Goal: Communication & Community: Answer question/provide support

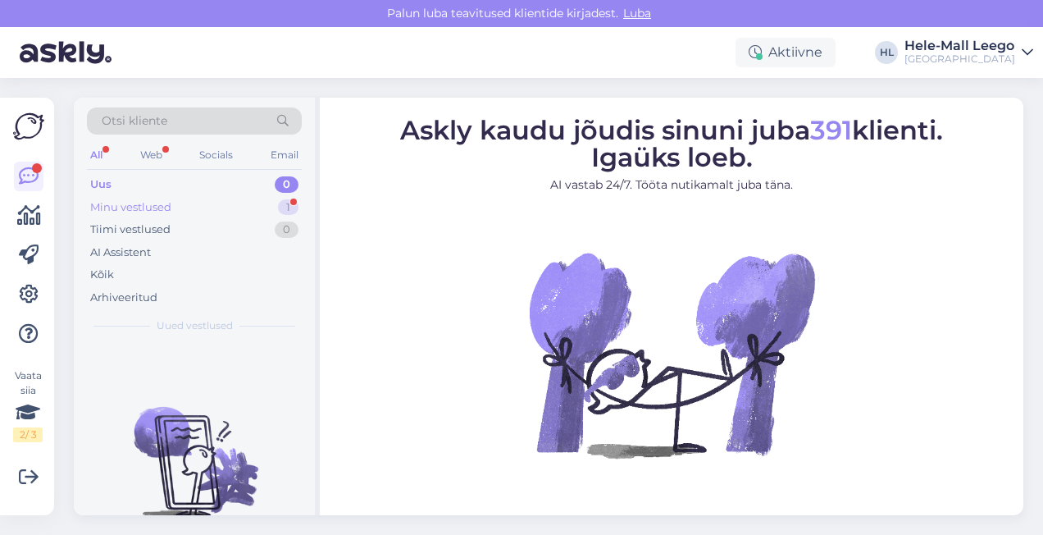
click at [112, 207] on div "Minu vestlused" at bounding box center [130, 207] width 81 height 16
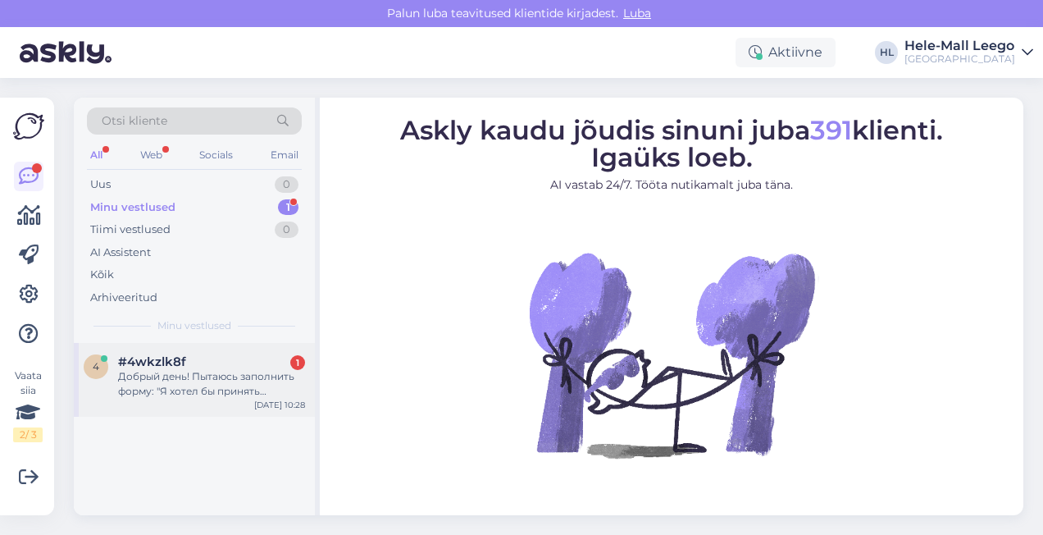
click at [180, 367] on span "#4wkzlk8f" at bounding box center [152, 361] width 68 height 15
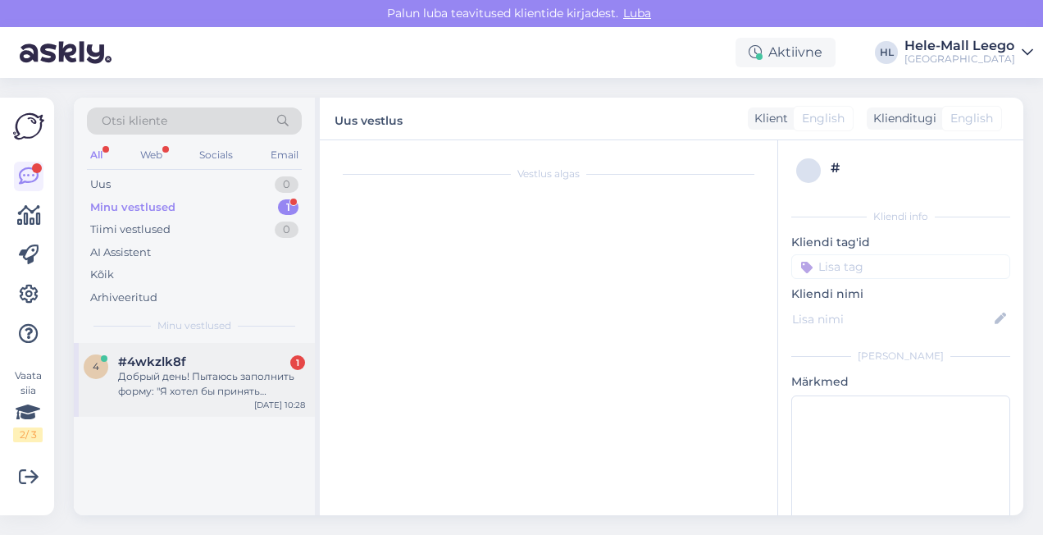
scroll to position [1704, 0]
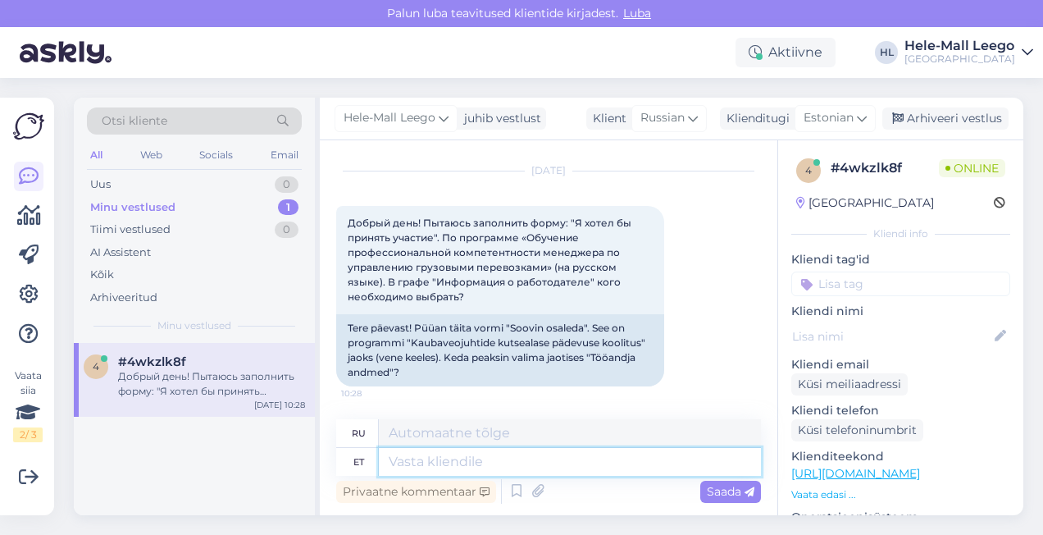
click at [410, 462] on textarea at bounding box center [570, 462] width 382 height 28
type textarea "Tere,"
type textarea "Привет"
type textarea "Tere,"
type textarea "Привет,"
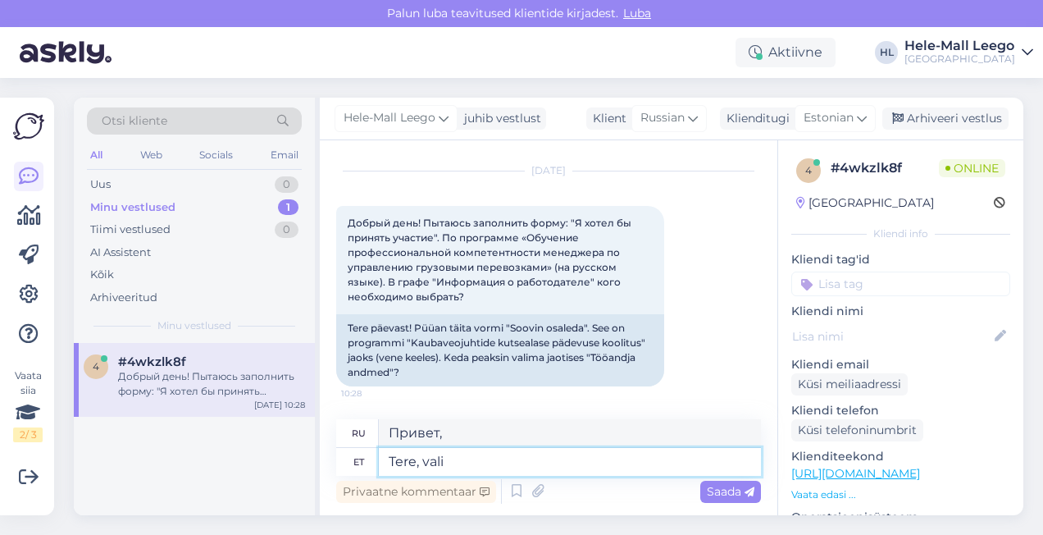
type textarea "Tere, valig"
type textarea "Привет, выбирай"
type textarea "Tere,"
type textarea "Привет,"
type textarea "Tere, "Tööandja"
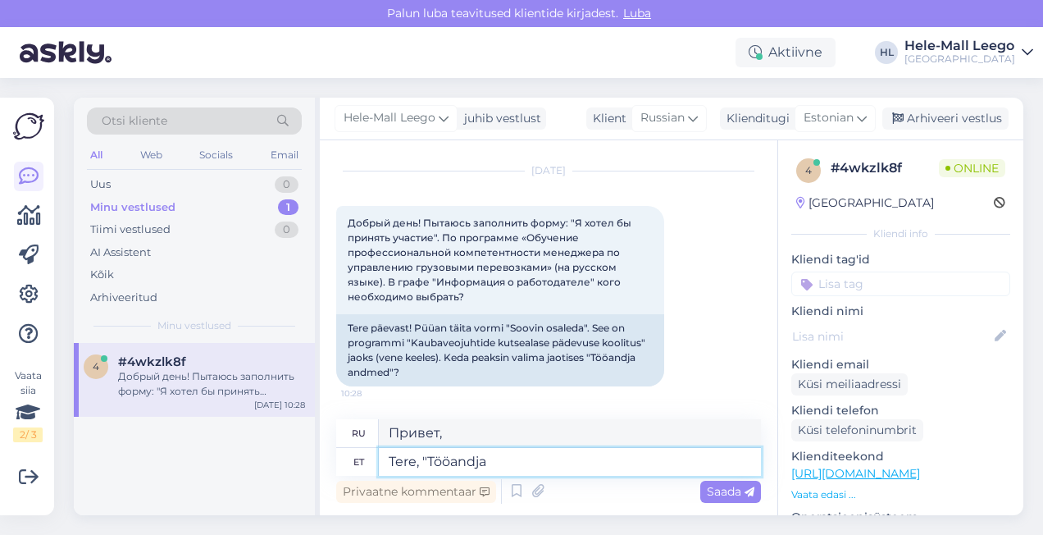
type textarea "Здравствуйте, «Работодатель»"
type textarea "Tere, "Tööandja andmed"
type textarea "Здравствуйте, «Сведения о работодателе»"
type textarea "Tere, "Tööandja andmed""
type textarea "Здравствуйте, «Информация о работодателе»"
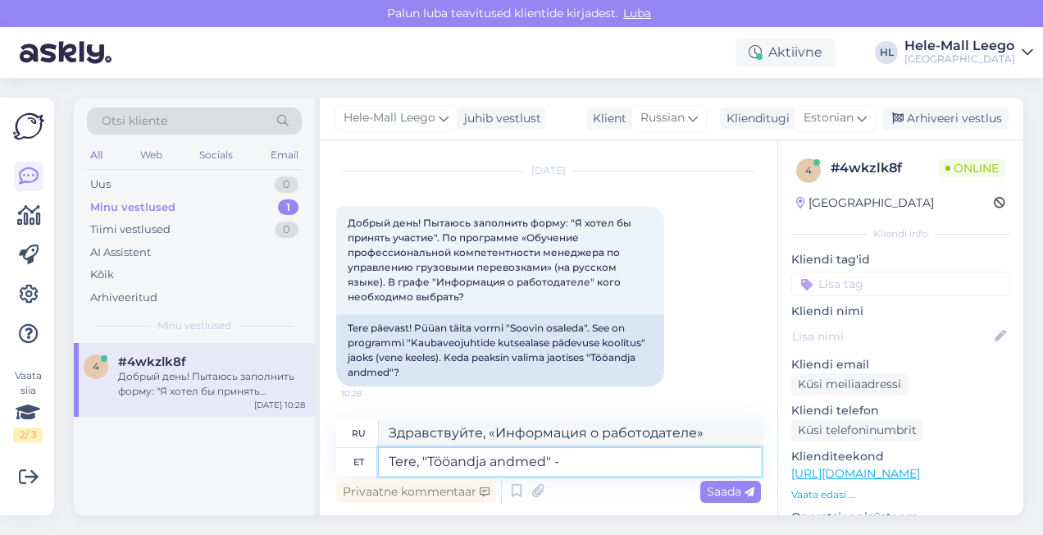
type textarea "Tere, "Tööandja andmed" -"
type textarea "Здравствуйте, «Информация о работодателе» -"
type textarea "Tere, "Tööandja andmed" - Teie"
type textarea "Здравствуйте, «Информация о работодателе» — Ваш"
type textarea "Tere, "Tööandja andmed" -"
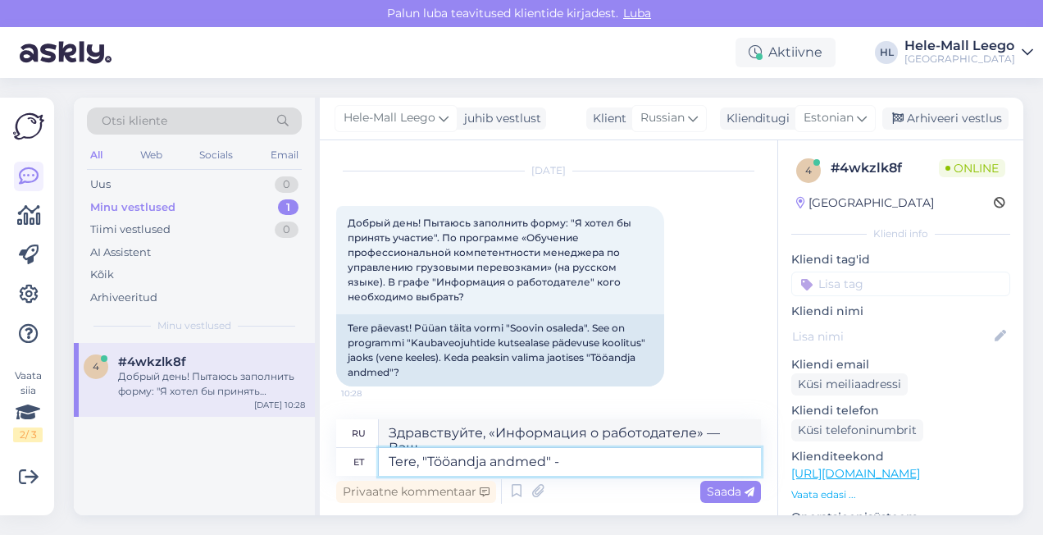
type textarea "Здравствуйте, «Информация о работодателе» -"
type textarea "Tere, "Tööandja andmed" - astuse"
type textarea "Здравствуйте, «Сведения о работодателе» — шаг"
type textarea "Tere, "Tööandja andmed" - astuse andmed, k"
type textarea "Здравствуйте, «Сведения о работодателе» — подробности о шаге,"
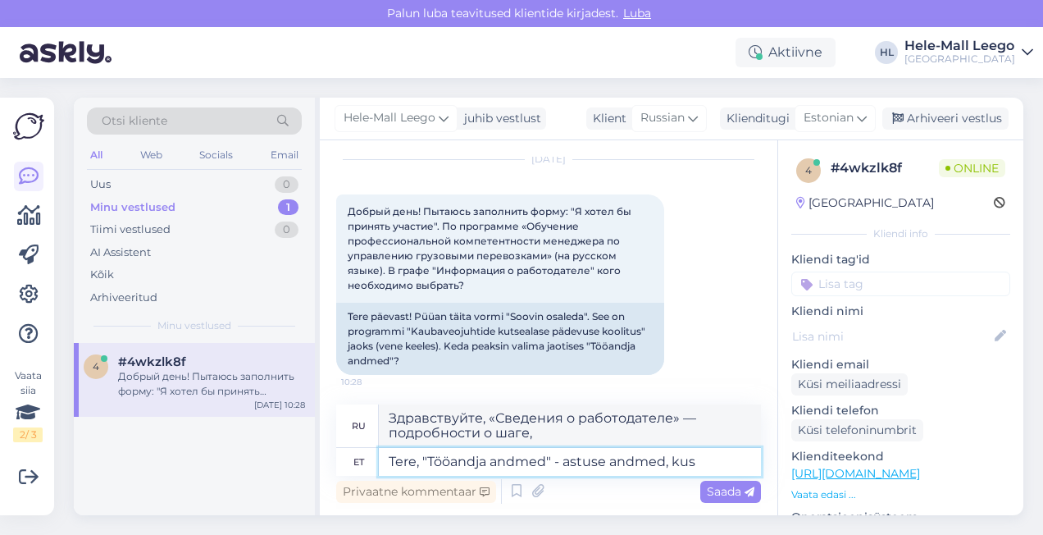
type textarea "Tere, "Tööandja andmed" - astuse andmed, kus"
type textarea "Здравствуйте, «Сведения о работодателе» — сведения о должности, на которую вы п…"
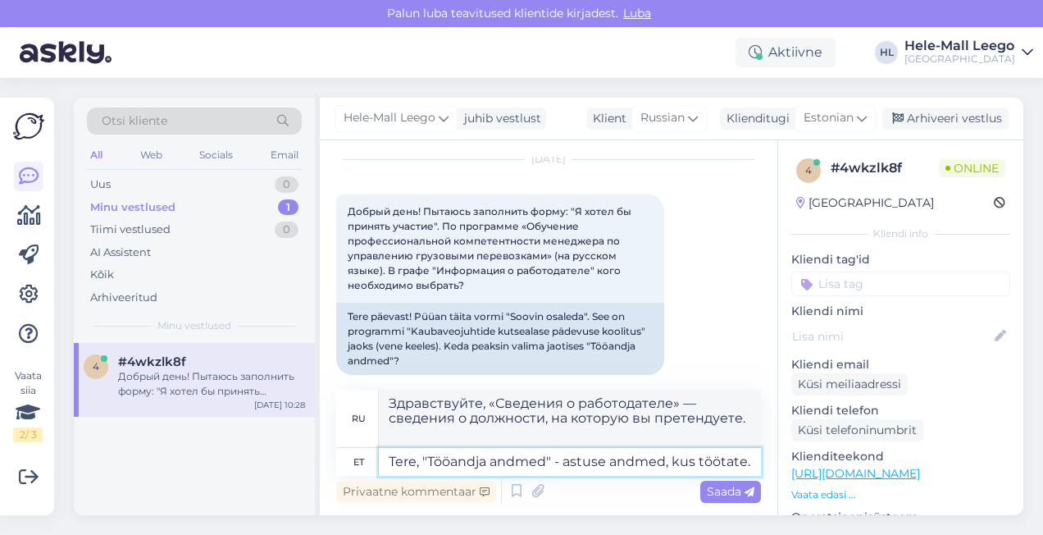
type textarea "Tere, "Tööandja andmed" - astuse andmed, kus töötate."
type textarea "Здравствуйте, «Сведения о работодателе» - данные учреждения, в котором вы работ…"
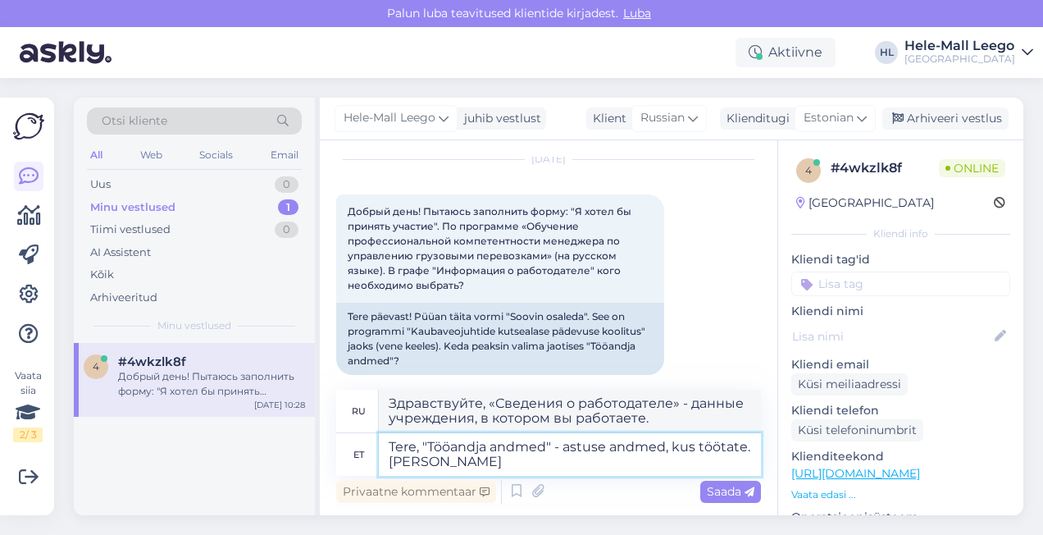
type textarea "Tere, "Tööandja andmed" - astuse andmed, kus töötate. Kui s"
type textarea "Здравствуйте, «Сведения о работодателе» — это данные об учреждении, где вы рабо…"
type textarea "Tere, "Tööandja andmed" - astuse andmed, kus töötate. Kui sed"
type textarea "Здравствуйте! "Сведения о работодателе" - это данные об учреждении, где вы рабо…"
type textarea "Tere, "Tööandja andmed" - astuse andmed, kus töötate. Kui"
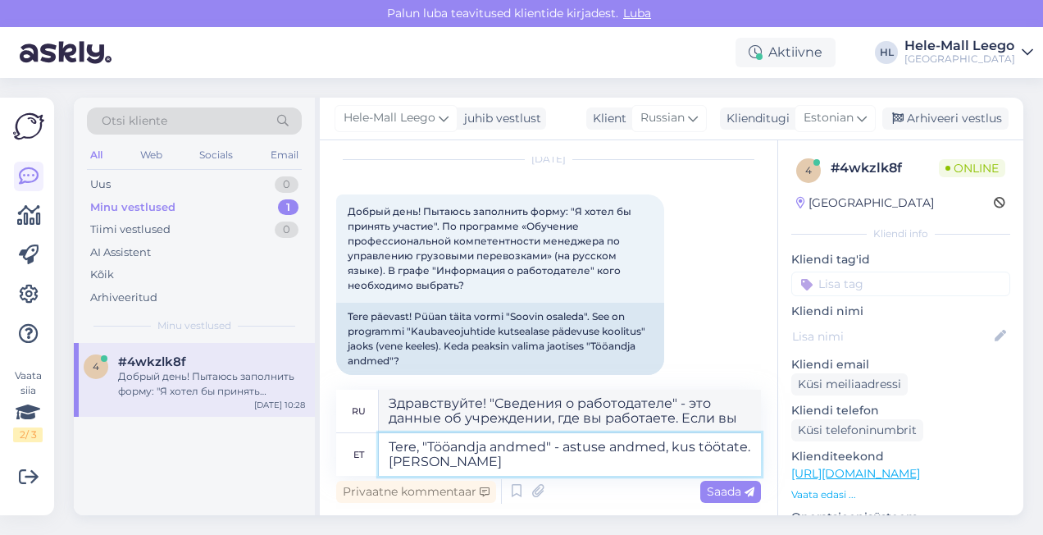
type textarea "Здравствуйте, «Сведения о работодателе» — это данные об учреждении, где вы рабо…"
type textarea "Tere, "Tööandja andmed" - astuse andmed, kus töötate. Kui asutus"
type textarea "Здравствуйте! "Сведения о работодателе" — это информация об учреждении, где вы …"
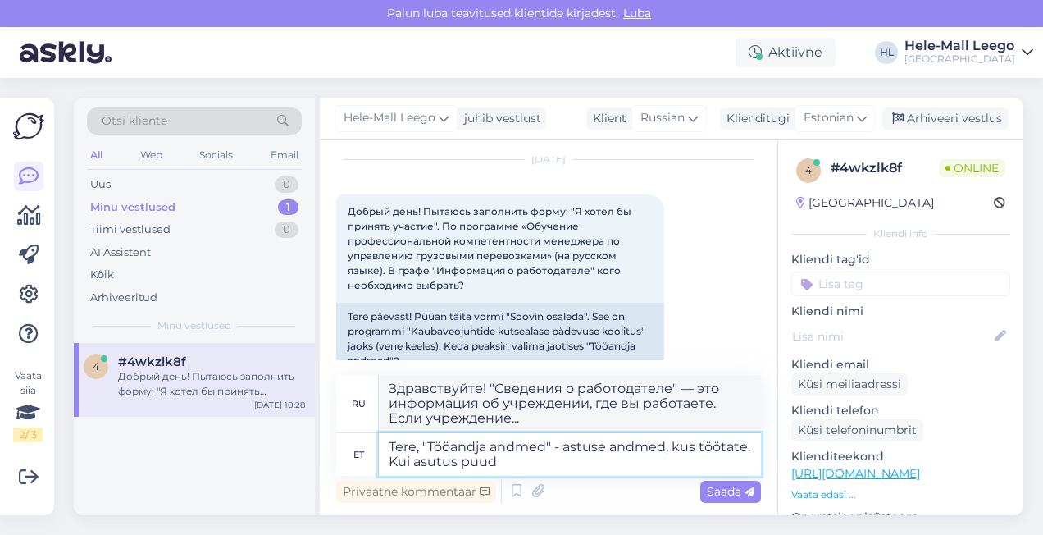
type textarea "Tere, "Tööandja andmed" - astuse andmed, kus töötate. Kui asutus puu"
type textarea "Здравствуйте! "Сведения о работодателе" — информация об учреждении, где вы рабо…"
type textarea "Tere, "Tööandja andmed" - astuse andmed, kus töötate. Kui asutus"
type textarea "Здравствуйте! "Сведения о работодателе" — это информация об учреждении, где вы …"
type textarea "Tere, "Tööandja andmed" - astuse andmed, kus töötate. Ku"
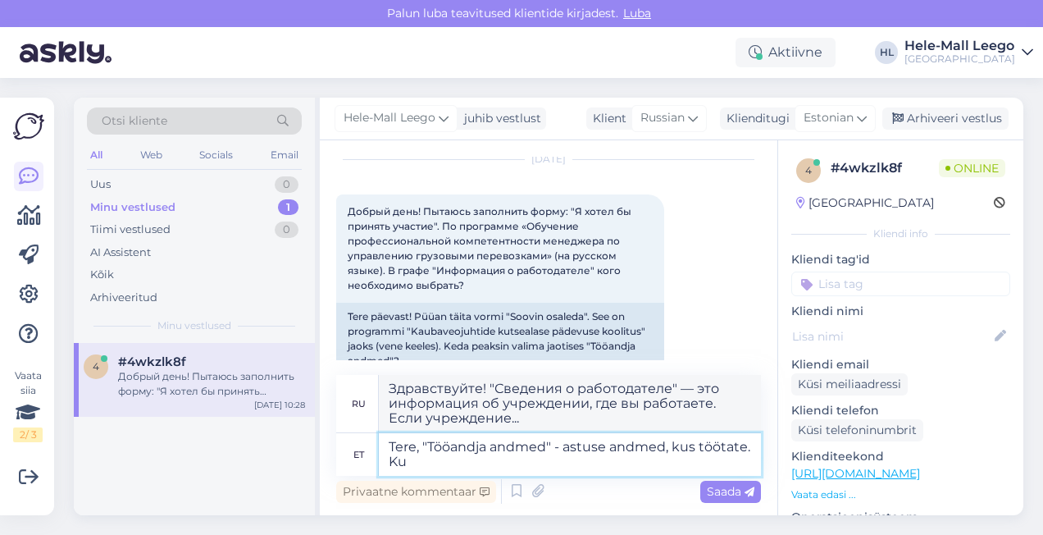
type textarea "Здравствуйте, «Сведения о работодателе» — это данные об учреждении, где вы рабо…"
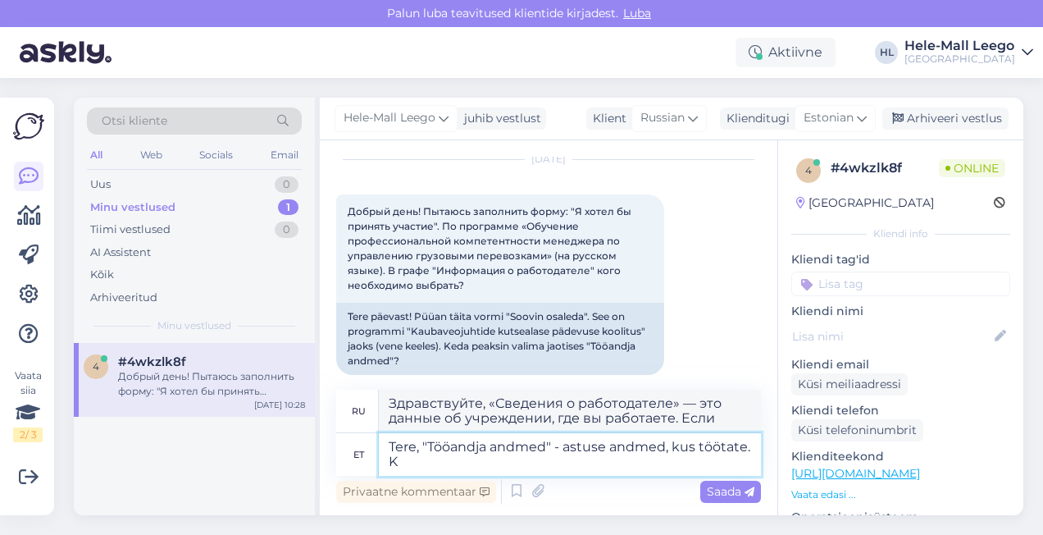
type textarea "Tere, "Tööandja andmed" - astuse andmed, kus töötate."
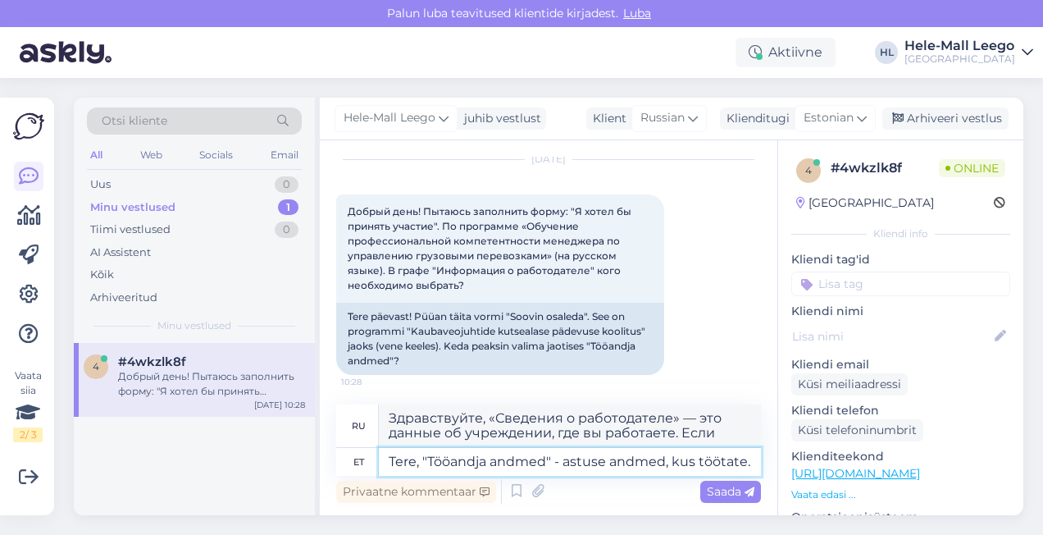
type textarea "Здравствуйте, «Сведения о работодателе» - данные учреждения, в котором вы работ…"
click at [578, 465] on textarea "Tere, "Tööandja andmed" - astuse andmed, kus töötate." at bounding box center [570, 462] width 382 height 28
type textarea "Tere, "Tööandja andmed" - asutuse andmed, kus töötate."
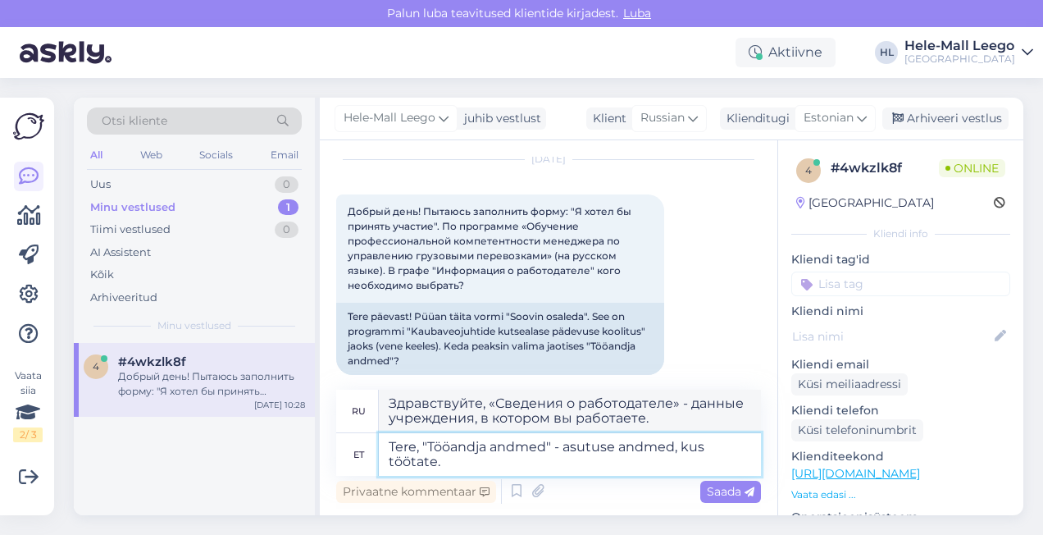
type textarea "Здравствуйте, «Информация о работодателе» - информация об учреждении, где вы ра…"
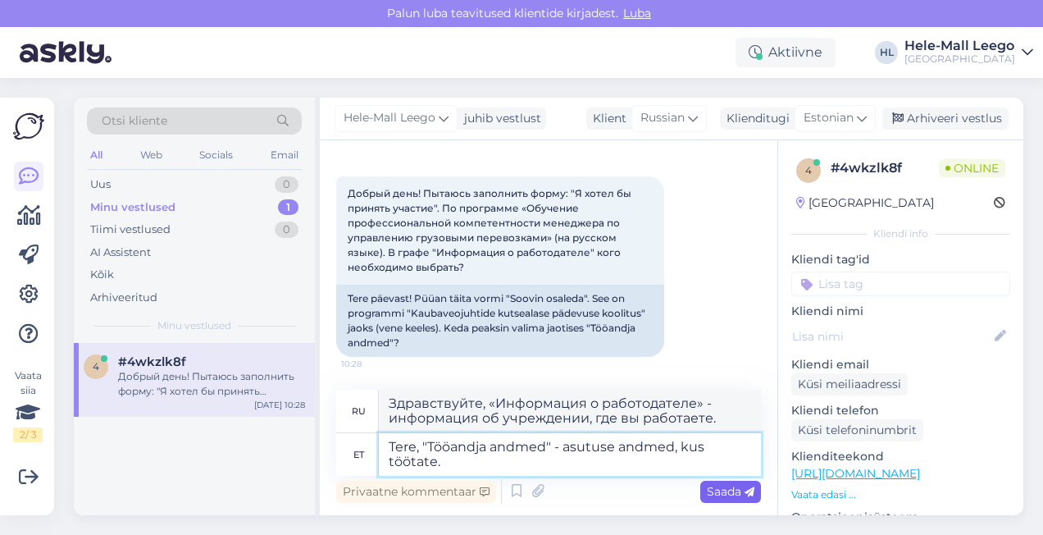
type textarea "Tere, "Tööandja andmed" - asutuse andmed, kus töötate."
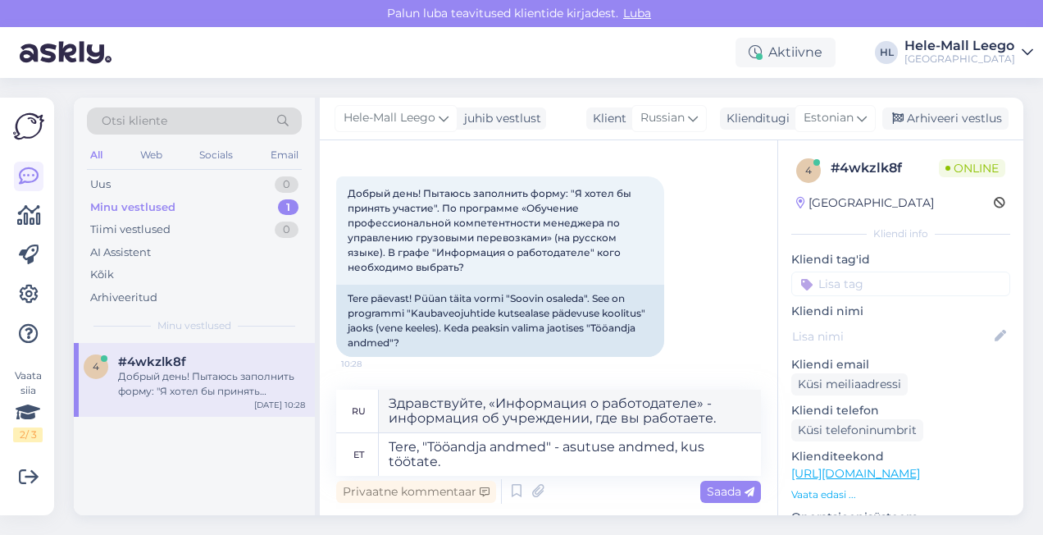
click at [721, 497] on span "Saada" at bounding box center [731, 491] width 48 height 15
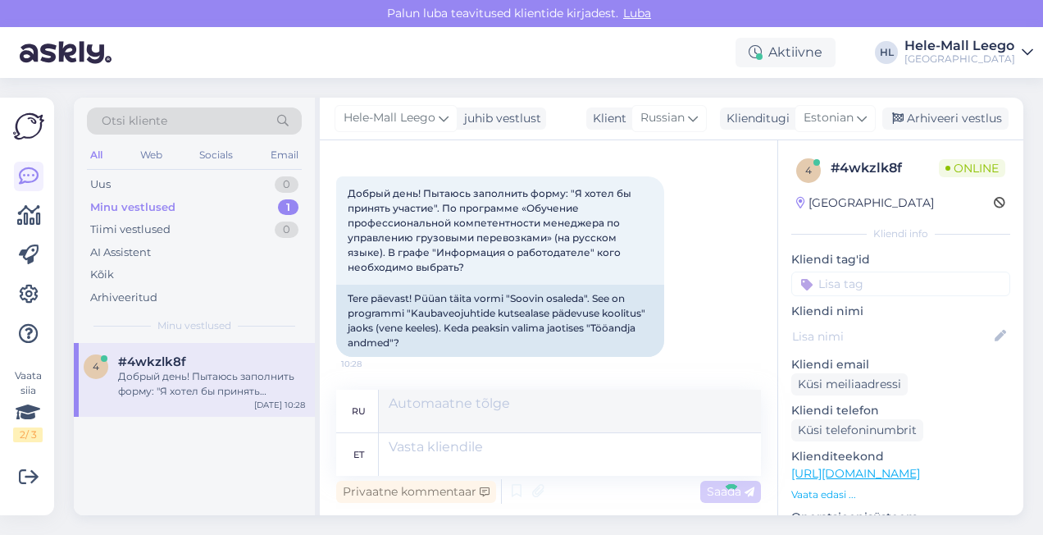
scroll to position [1819, 0]
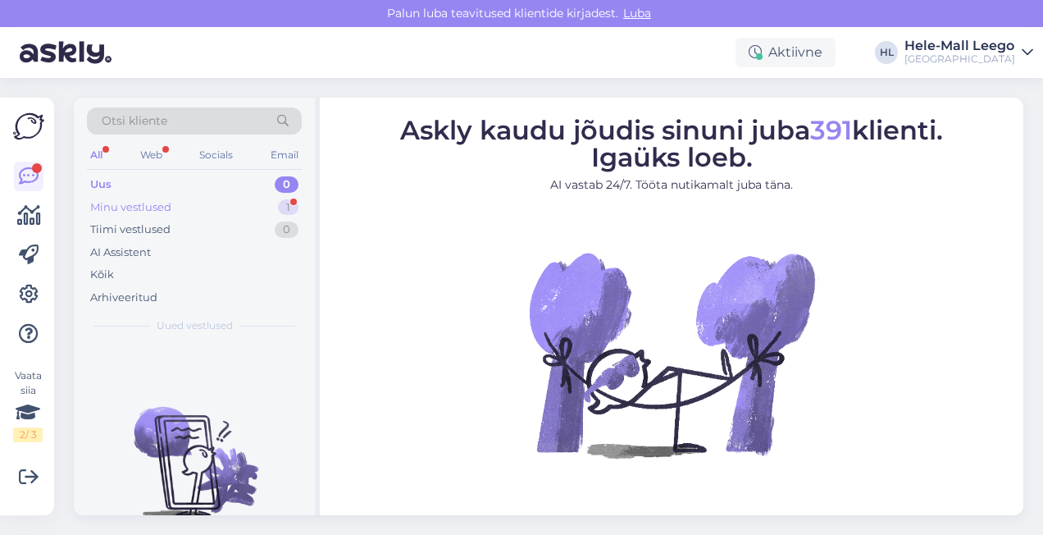
click at [147, 203] on div "Minu vestlused" at bounding box center [130, 207] width 81 height 16
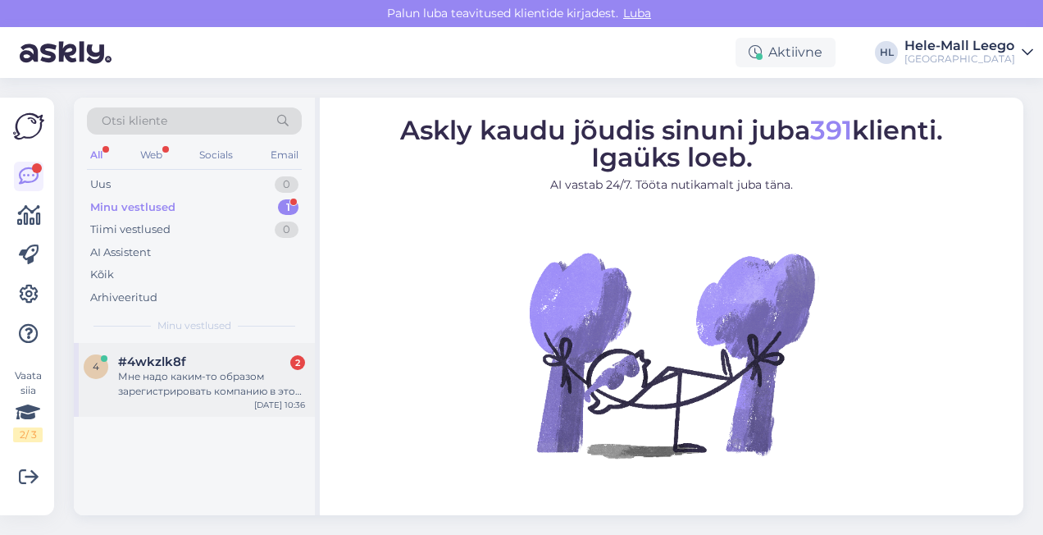
click at [185, 381] on div "Мне надо каким-то образом зарегистрировать компанию в этом списке?" at bounding box center [211, 384] width 187 height 30
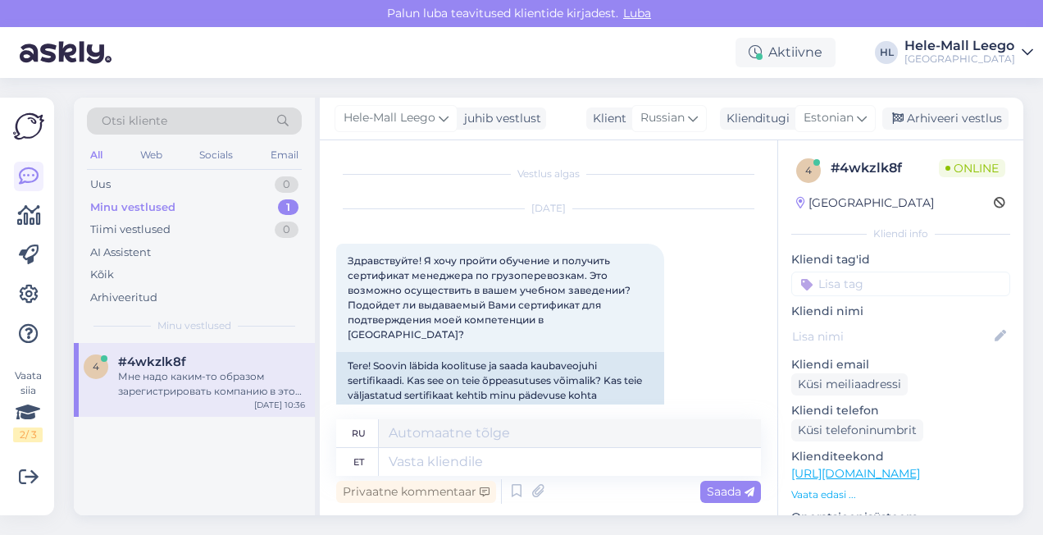
scroll to position [2075, 0]
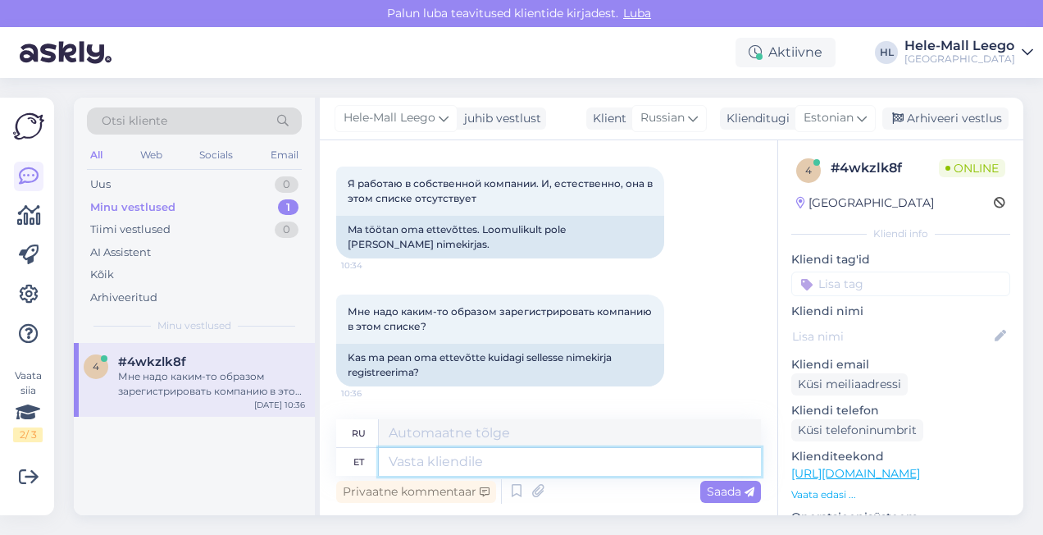
click at [389, 455] on textarea at bounding box center [570, 462] width 382 height 28
type textarea "Palun"
type textarea "Пожалуйста"
type textarea "Palun valige"
type textarea "Пожалуйста, выберите"
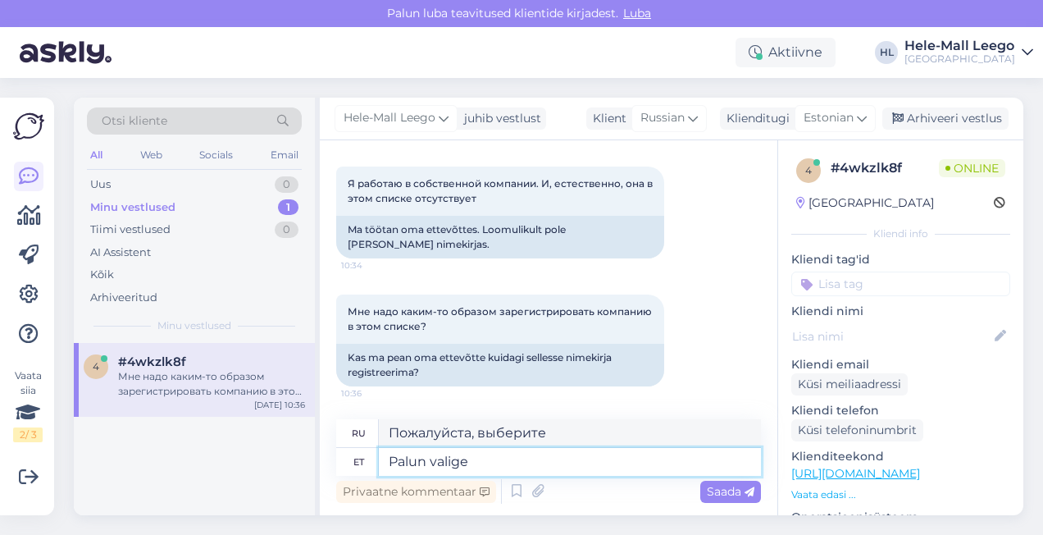
paste textarea "Otsi asutust äriregistrist"
type textarea "Palun valige Otsi asutust äriregistrist"
type textarea "Выберите Поиск учреждения в торговом реестре."
click at [476, 466] on textarea "Palun valige Otsi asutust äriregistrist" at bounding box center [570, 462] width 382 height 28
type textarea "Palun valige "Otsi asutust äriregistrist"
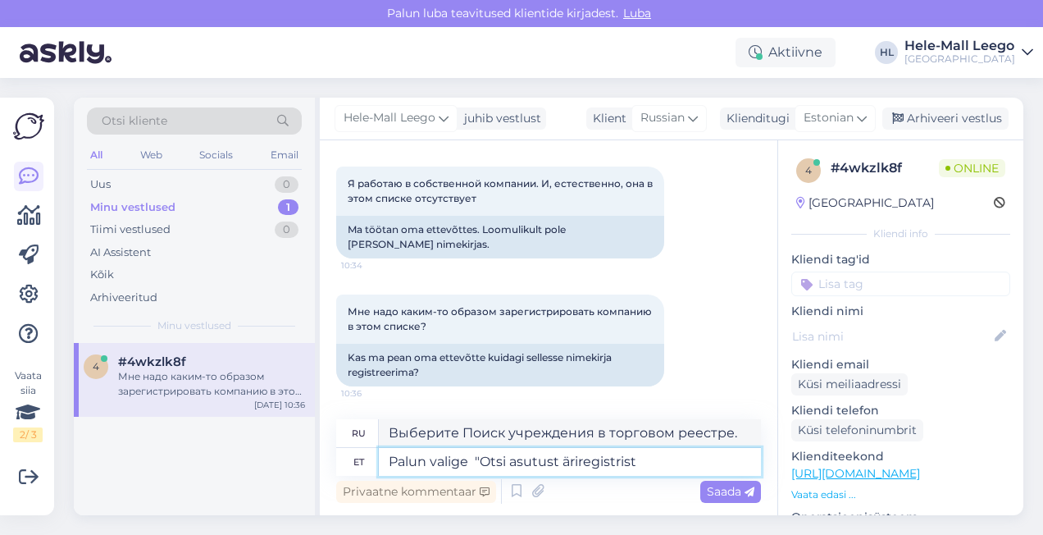
type textarea "Выберите «Поиск учреждения в торговом реестре»."
click at [639, 459] on textarea "Palun valige "Otsi asutust äriregistrist" at bounding box center [570, 462] width 382 height 28
type textarea "Palun valige "Otsi asutust äriregistrist" või"
type textarea "Выберите «Поиск учреждения в торговом реестре» или"
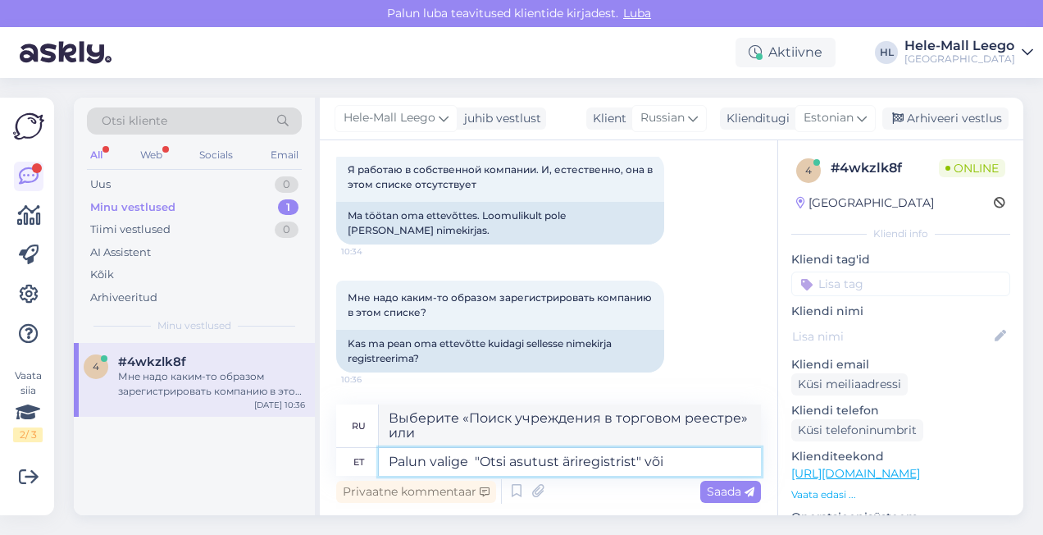
paste textarea "Sisesta asutus välismaal"
type textarea "Palun valige "Otsi asutust äriregistrist" või Sisesta asutus välismaal"
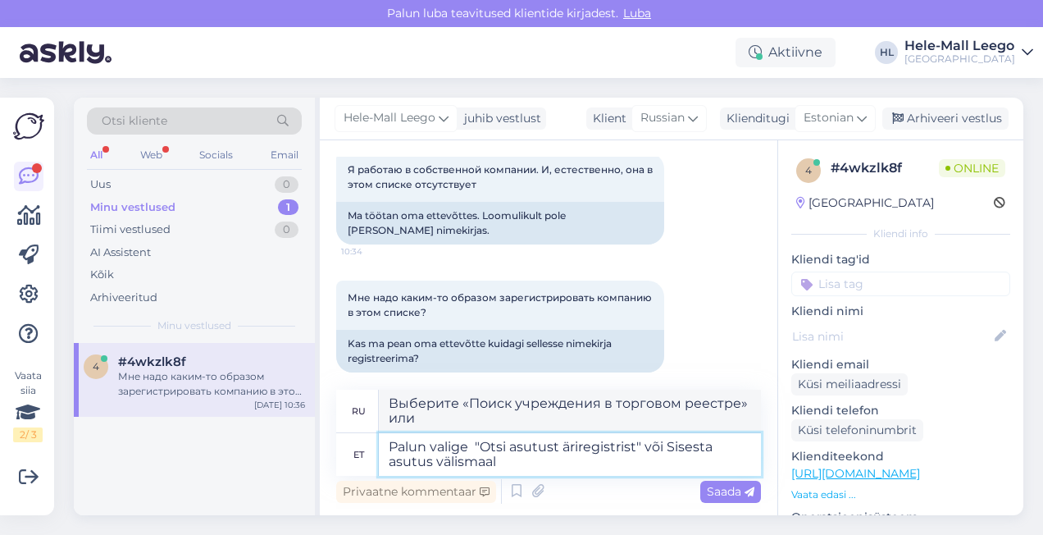
type textarea "Выберите «Поиск учреждения в торговом реестре» или введите учреждение за рубежо…"
click at [666, 451] on textarea "Palun valige "Otsi asutust äriregistrist" või Sisesta asutus välismaal" at bounding box center [570, 454] width 382 height 43
type textarea "Palun valige "Otsi asutust äriregistrist" või "Sisesta asutus välismaal"
type textarea "Выберите «Поиск учреждения в торговом реестре» или «Ввод учреждения за рубежом»."
click at [507, 461] on textarea "Palun valige "Otsi asutust äriregistrist" või "Sisesta asutus välismaal" at bounding box center [570, 454] width 382 height 43
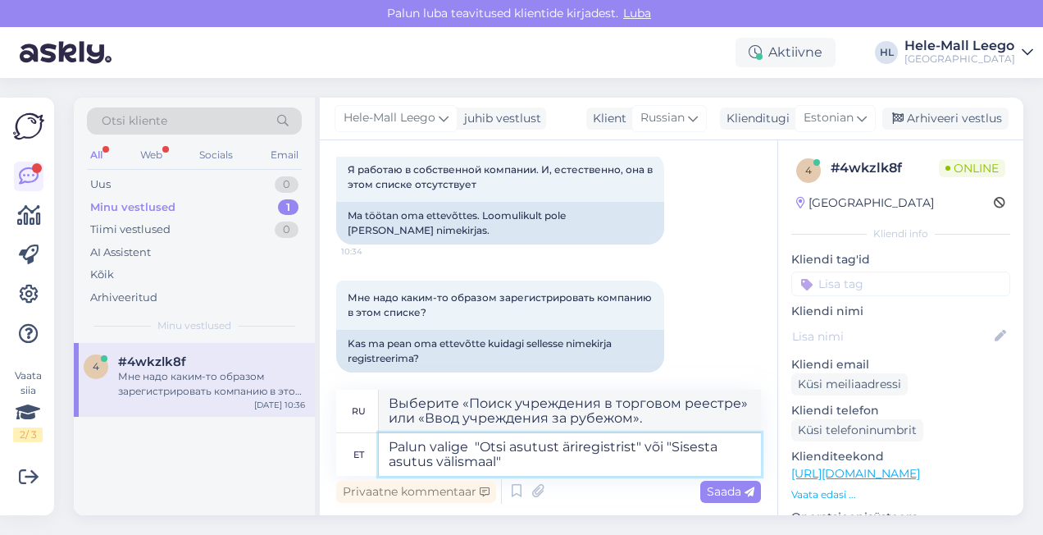
type textarea "Palun valige "Otsi asutust äriregistrist" või "Sisesta asutus välismaal""
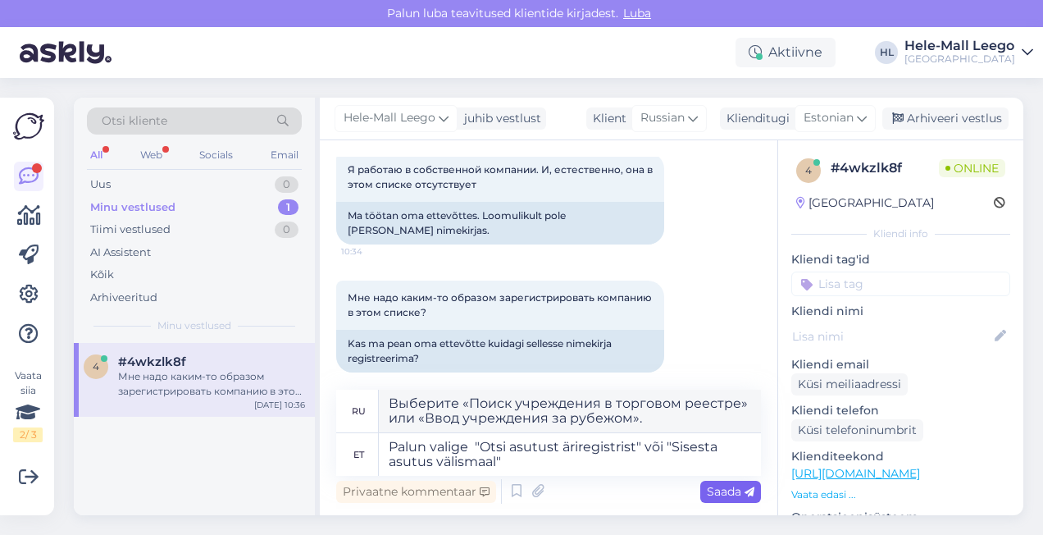
click at [739, 492] on span "Saada" at bounding box center [731, 491] width 48 height 15
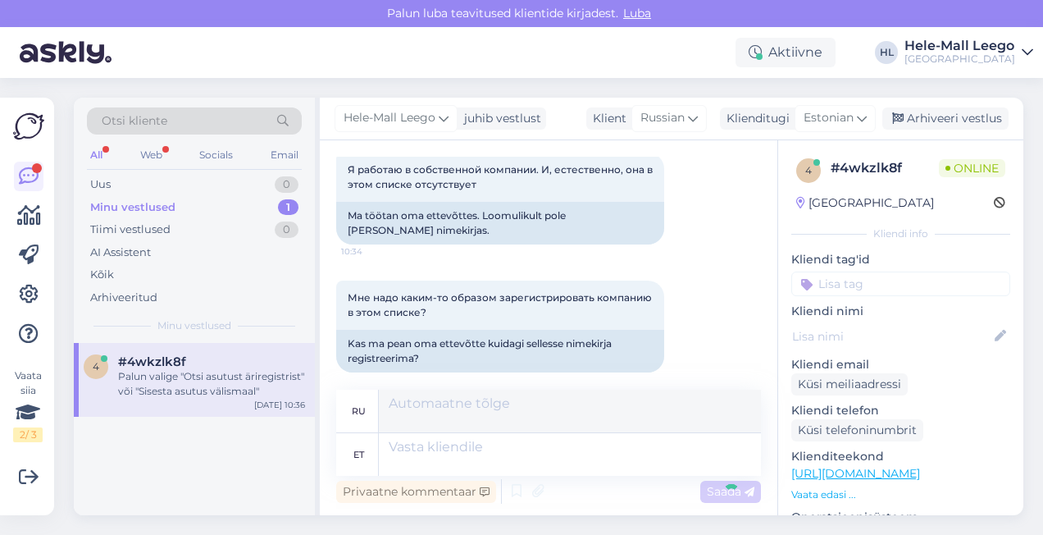
scroll to position [2203, 0]
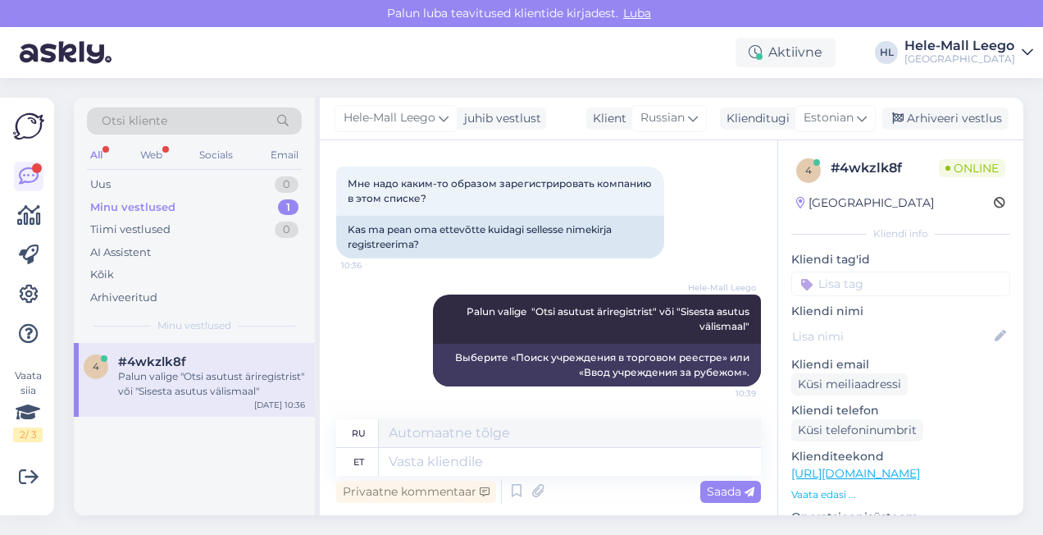
click at [213, 387] on div "Palun valige "Otsi asutust äriregistrist" või "Sisesta asutus välismaal"" at bounding box center [211, 384] width 187 height 30
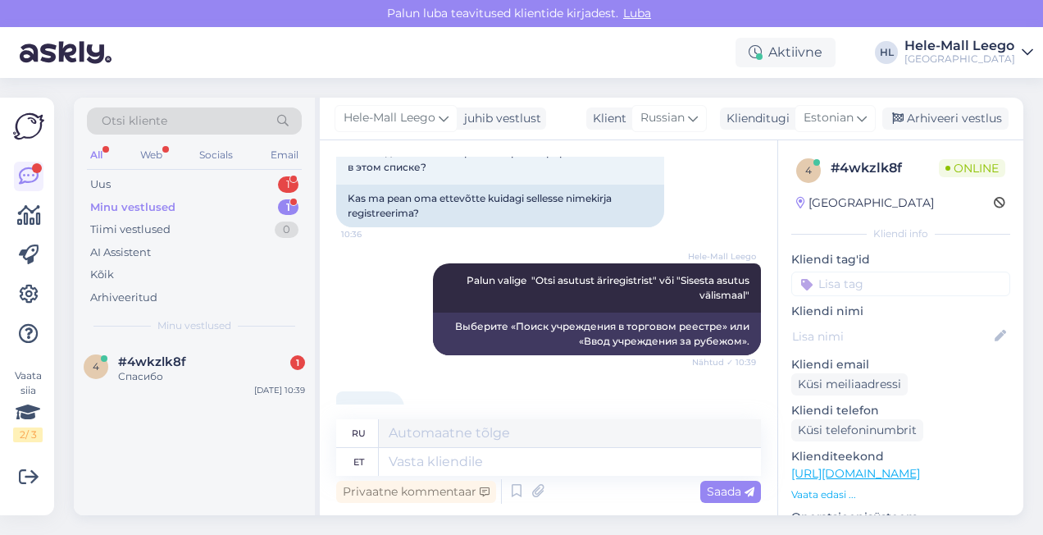
scroll to position [2302, 0]
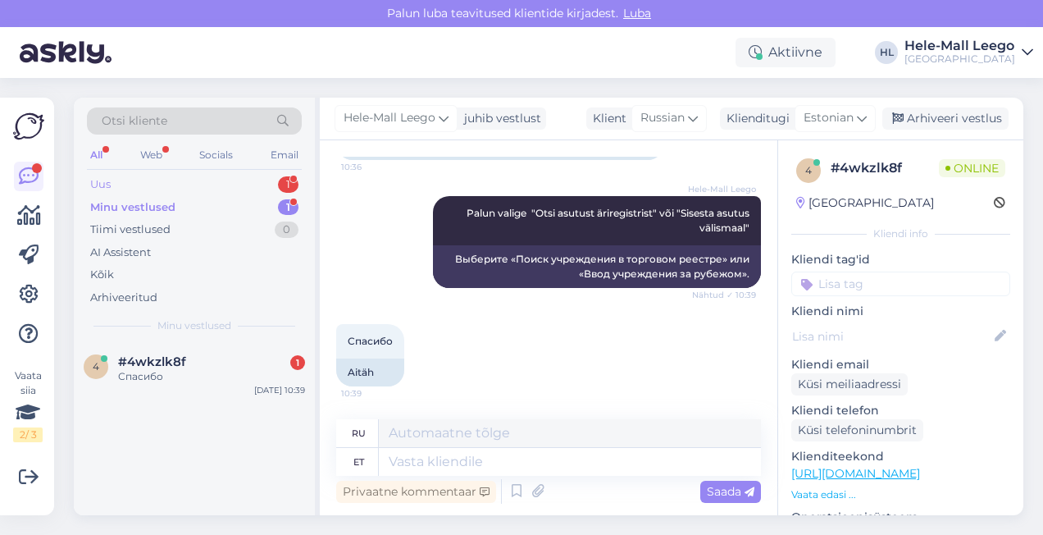
click at [96, 188] on div "Uus" at bounding box center [100, 184] width 20 height 16
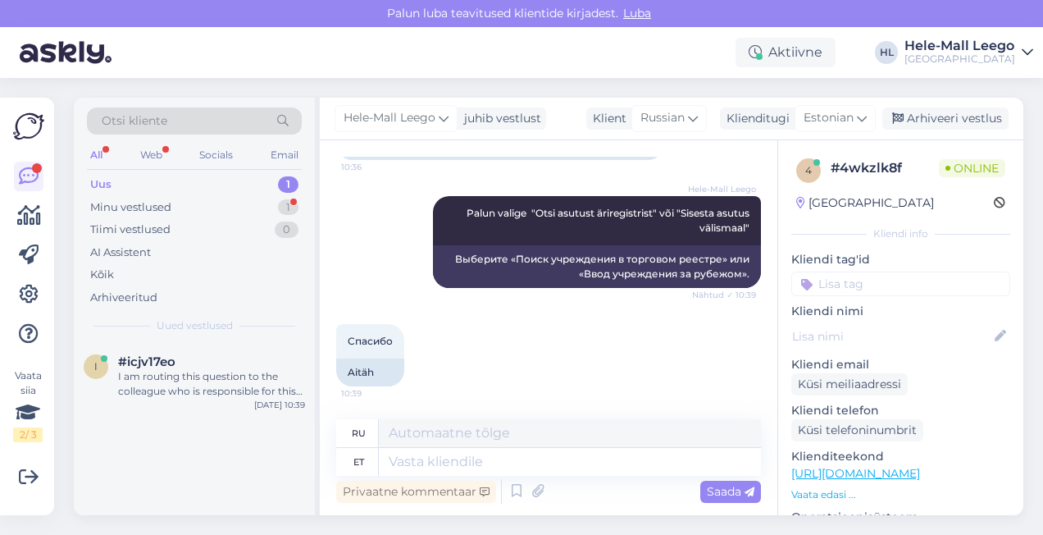
click at [96, 188] on div "Uus" at bounding box center [100, 184] width 21 height 16
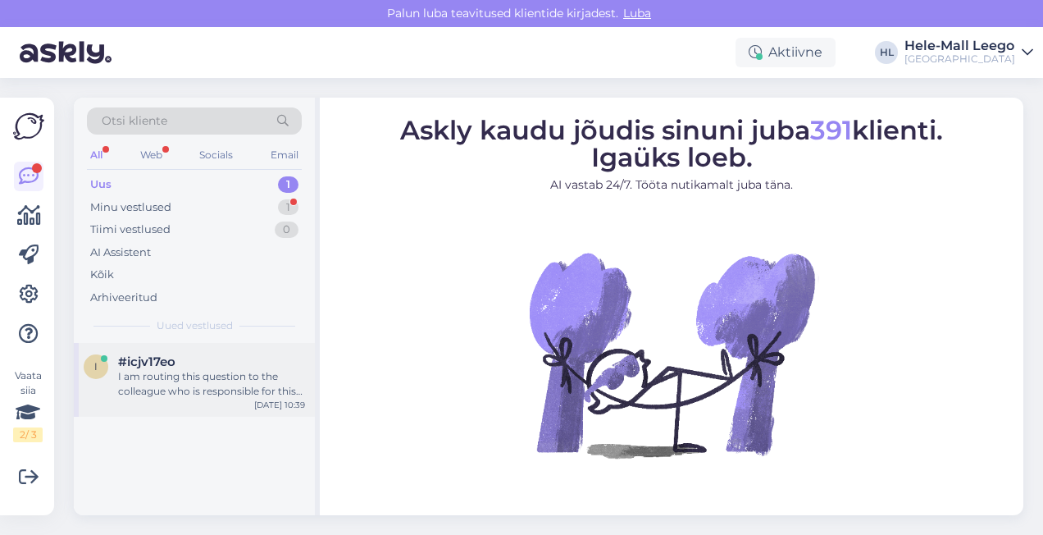
click at [186, 372] on div "I am routing this question to the colleague who is responsible for this topic. …" at bounding box center [211, 384] width 187 height 30
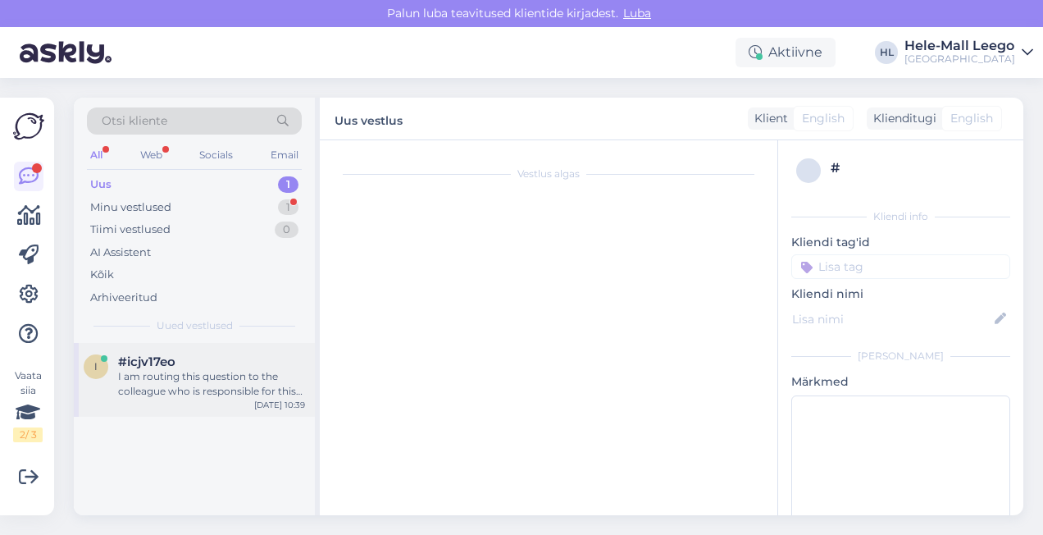
scroll to position [736, 0]
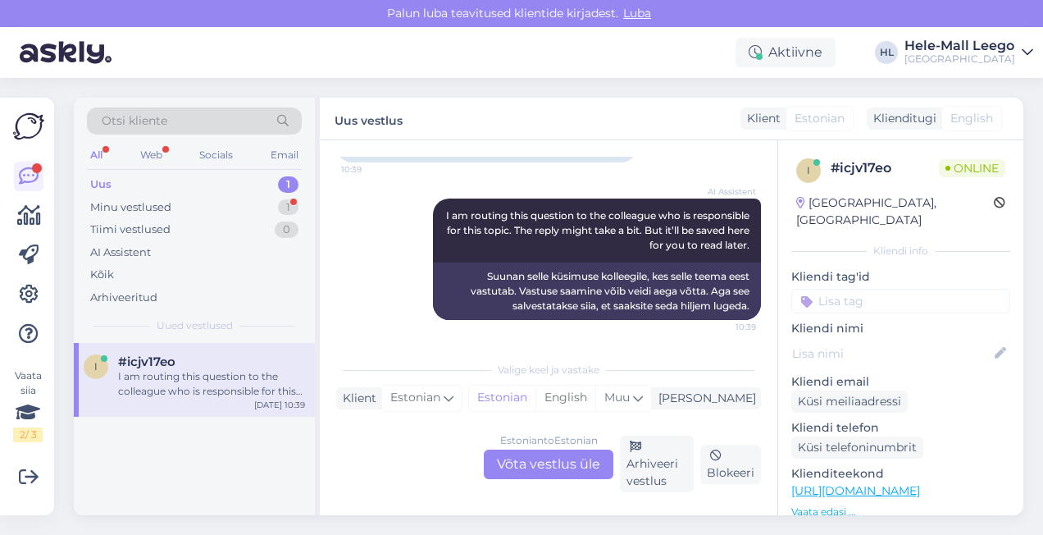
click at [105, 183] on div "Uus" at bounding box center [100, 184] width 21 height 16
click at [115, 205] on div "Minu vestlused" at bounding box center [130, 207] width 81 height 16
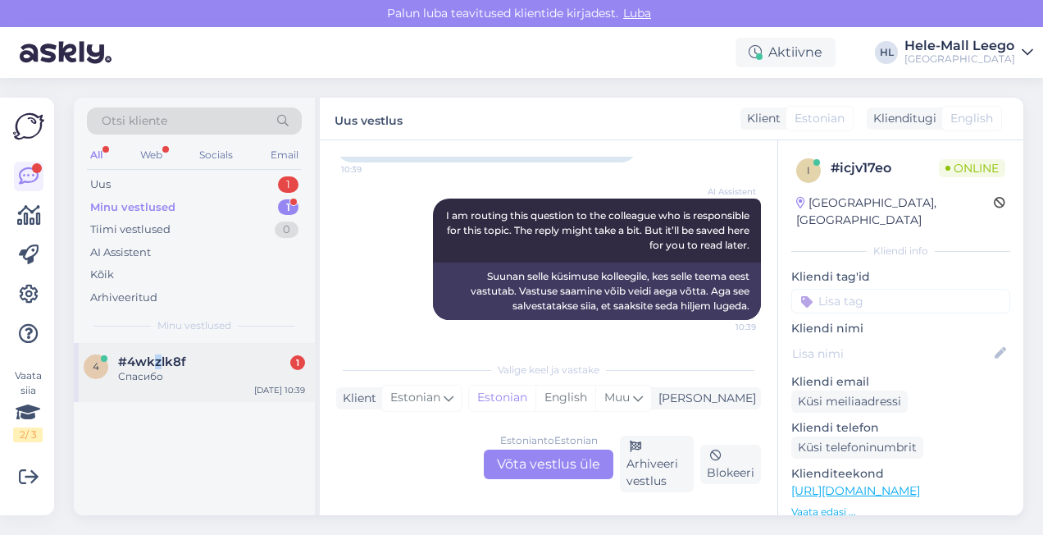
click at [157, 365] on span "#4wkzlk8f" at bounding box center [152, 361] width 68 height 15
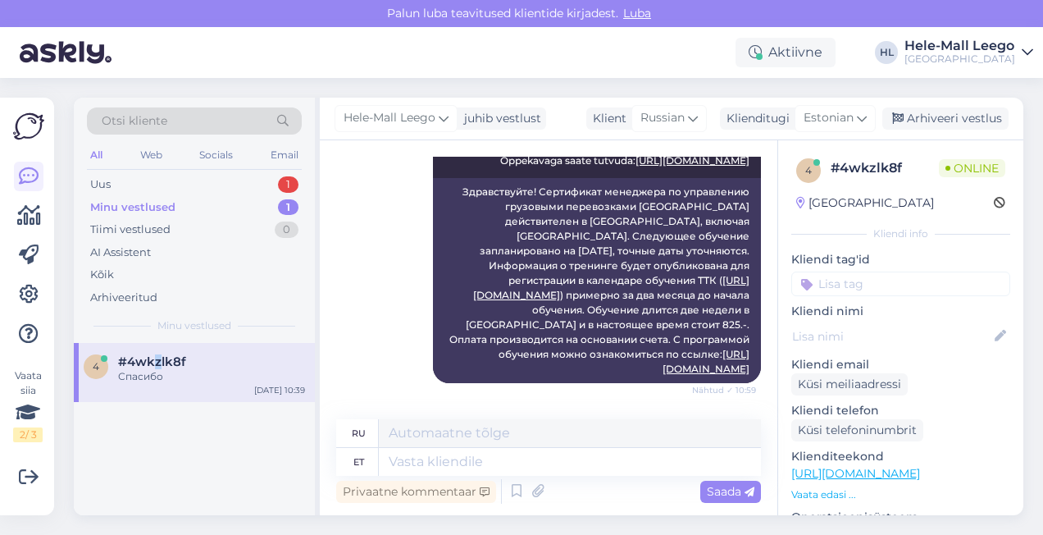
scroll to position [2302, 0]
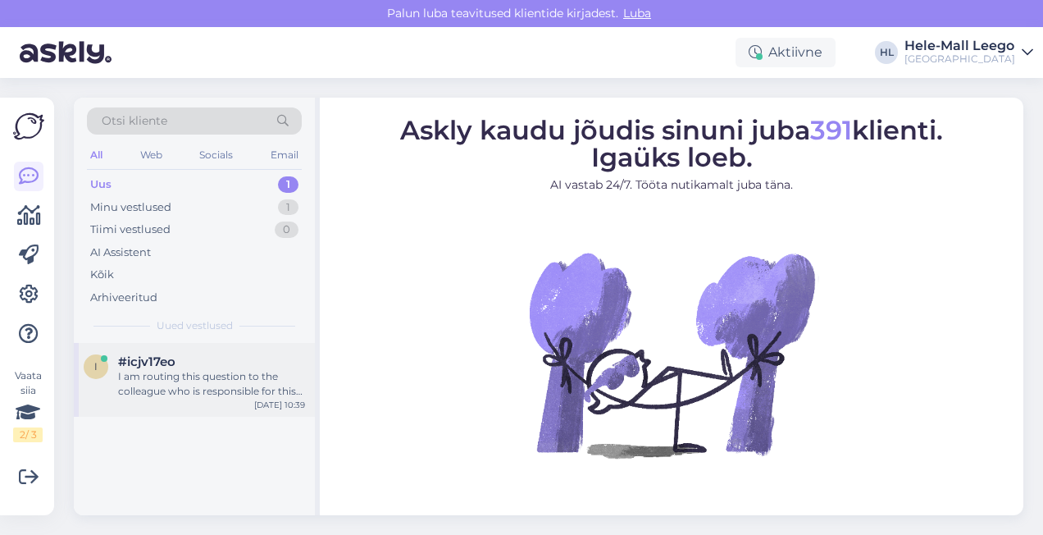
click at [244, 385] on div "I am routing this question to the colleague who is responsible for this topic. …" at bounding box center [211, 384] width 187 height 30
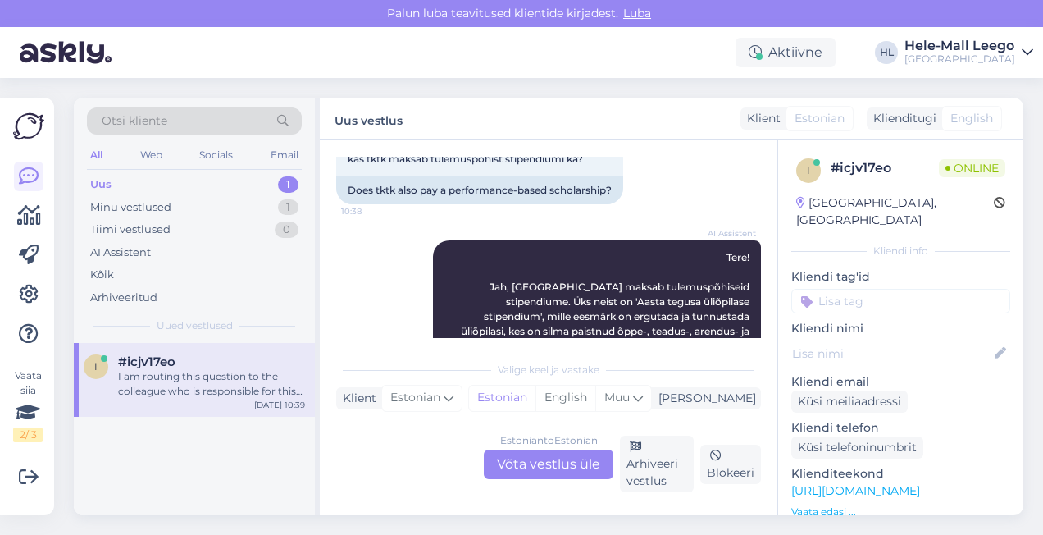
scroll to position [490, 0]
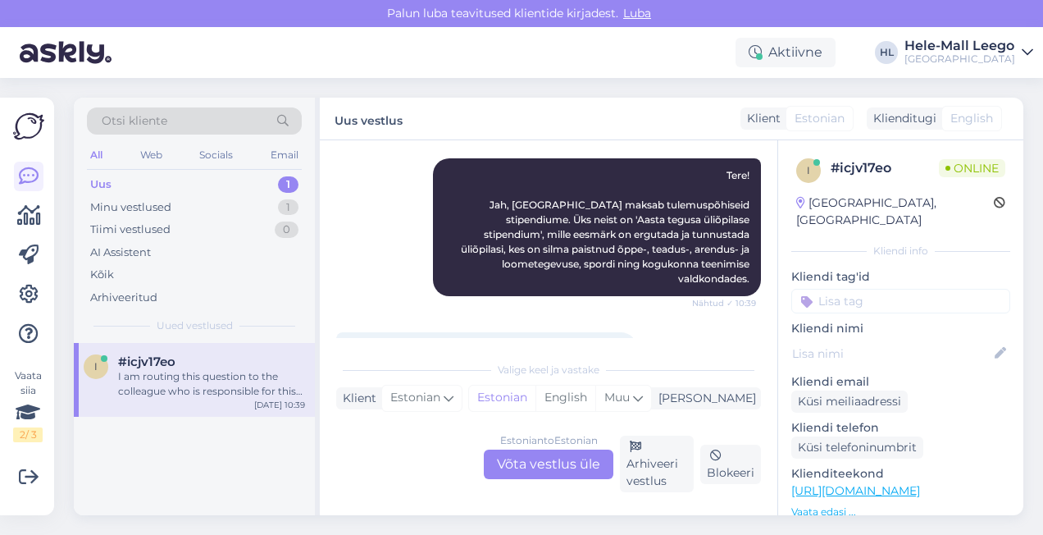
click at [141, 366] on span "#icjv17eo" at bounding box center [146, 361] width 57 height 15
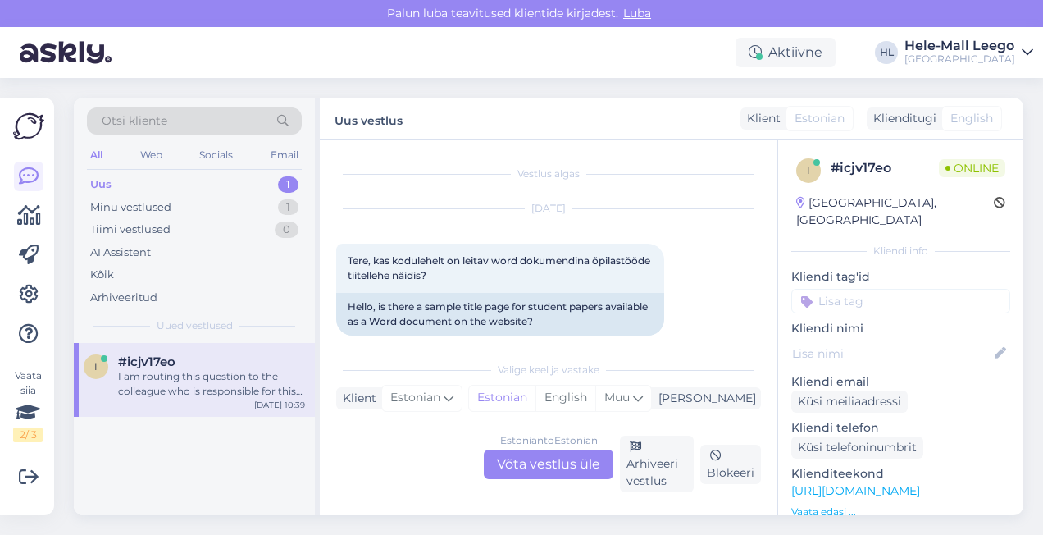
click at [105, 179] on div "Uus" at bounding box center [100, 184] width 21 height 16
click at [125, 212] on div "Minu vestlused" at bounding box center [130, 207] width 81 height 16
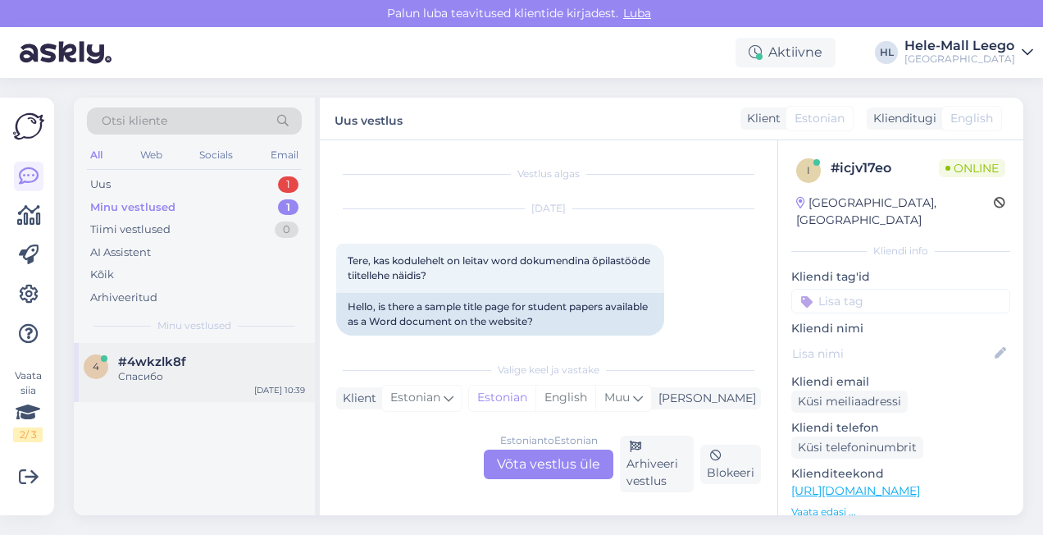
click at [137, 369] on div "Спасибо" at bounding box center [211, 376] width 187 height 15
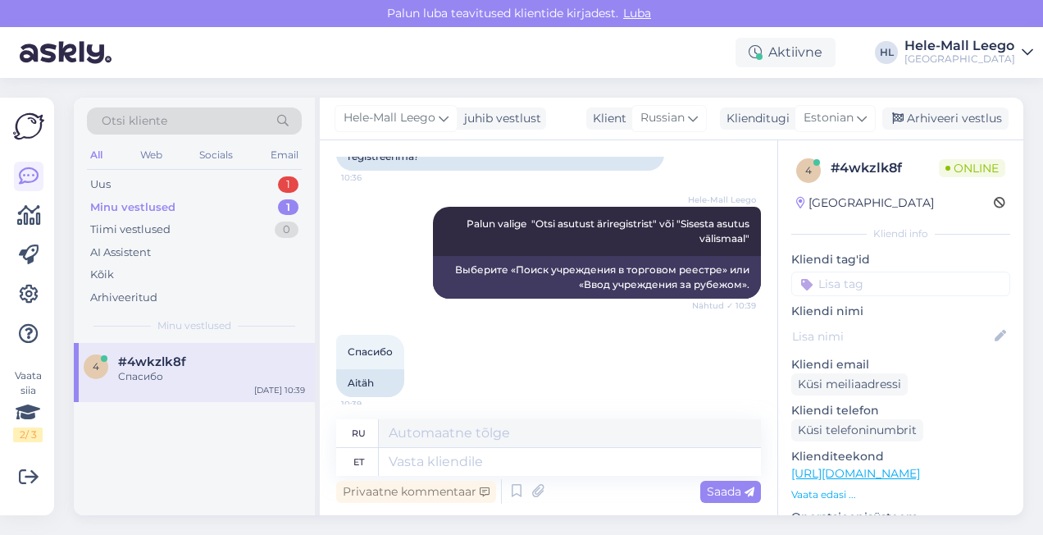
scroll to position [2302, 0]
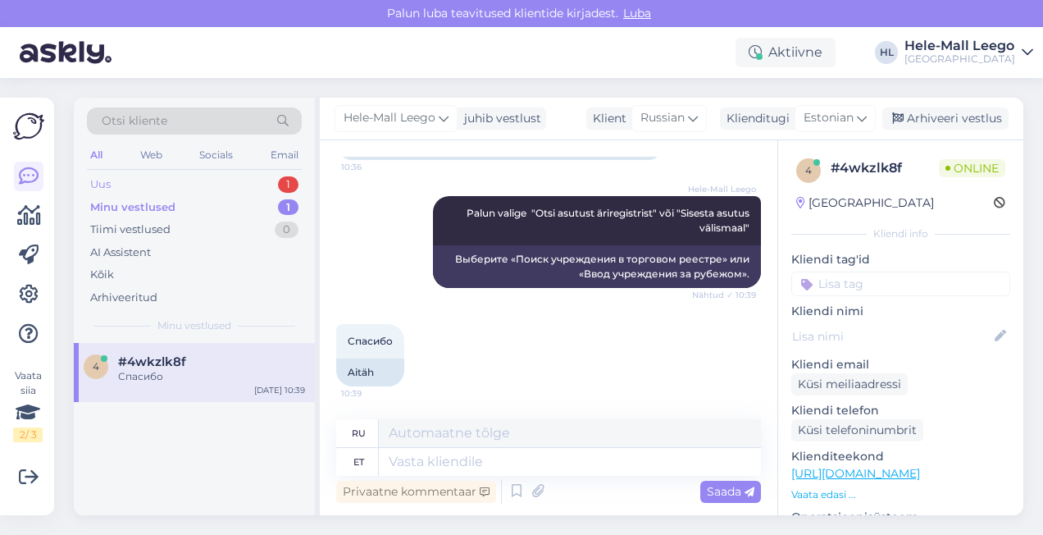
click at [130, 177] on div "Uus 1" at bounding box center [194, 184] width 215 height 23
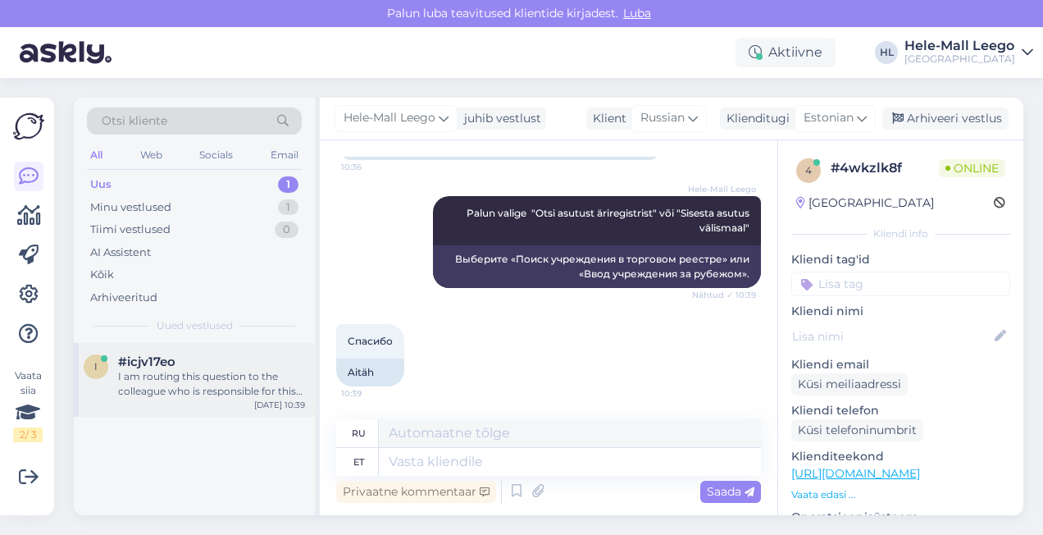
click at [220, 371] on div "I am routing this question to the colleague who is responsible for this topic. …" at bounding box center [211, 384] width 187 height 30
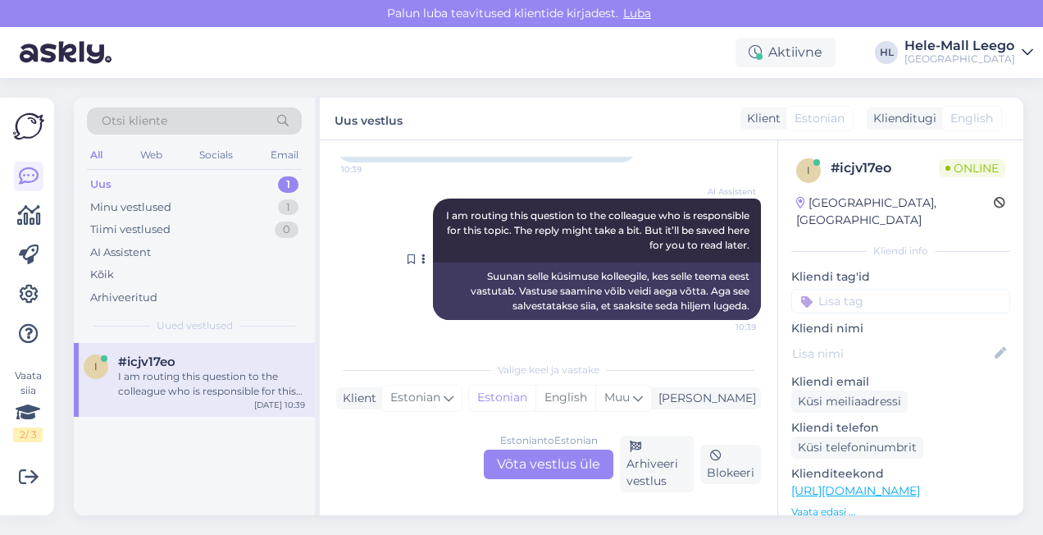
scroll to position [736, 0]
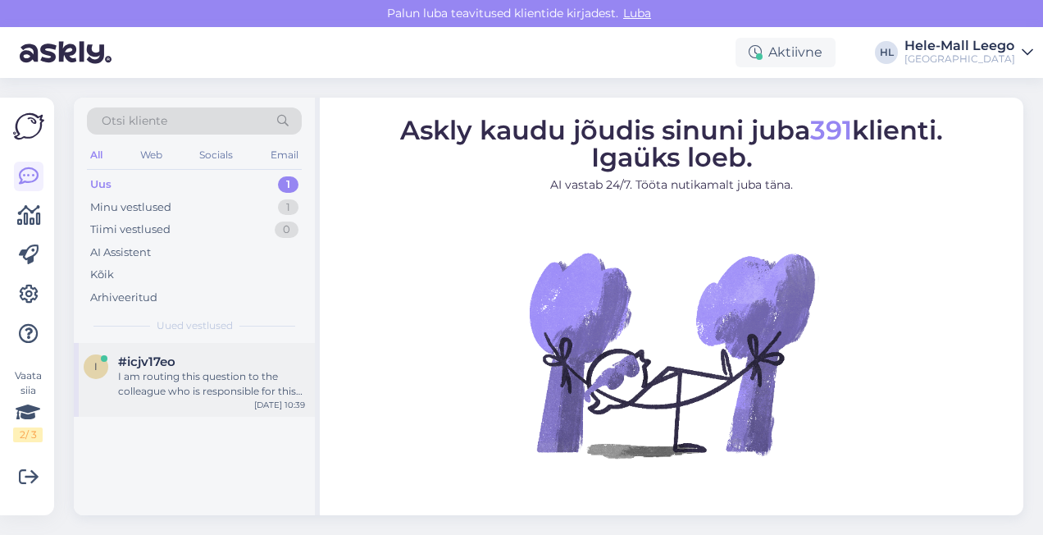
click at [144, 388] on div "I am routing this question to the colleague who is responsible for this topic. …" at bounding box center [211, 384] width 187 height 30
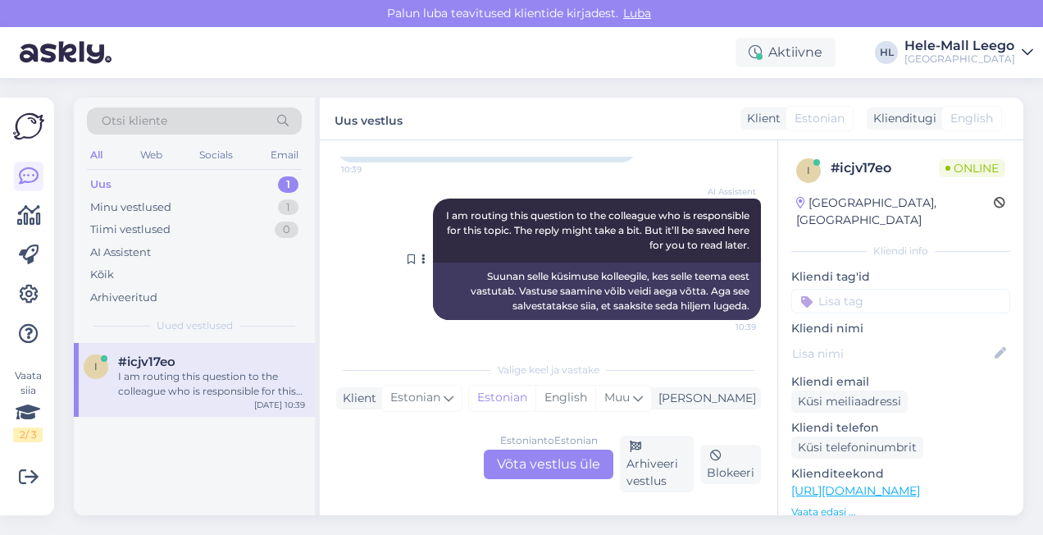
scroll to position [736, 0]
click at [131, 208] on div "Minu vestlused" at bounding box center [130, 207] width 81 height 16
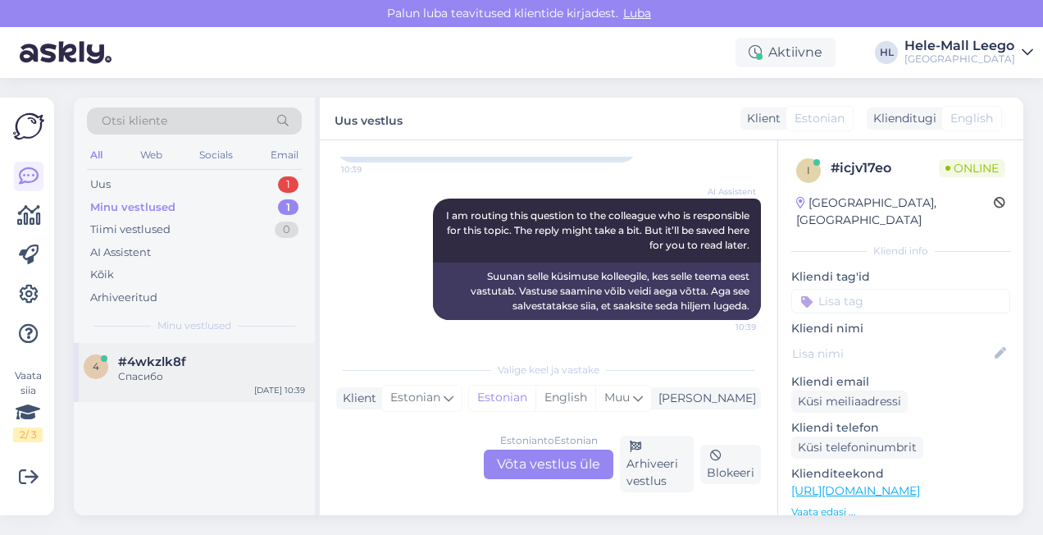
click at [150, 362] on span "#4wkzlk8f" at bounding box center [152, 361] width 68 height 15
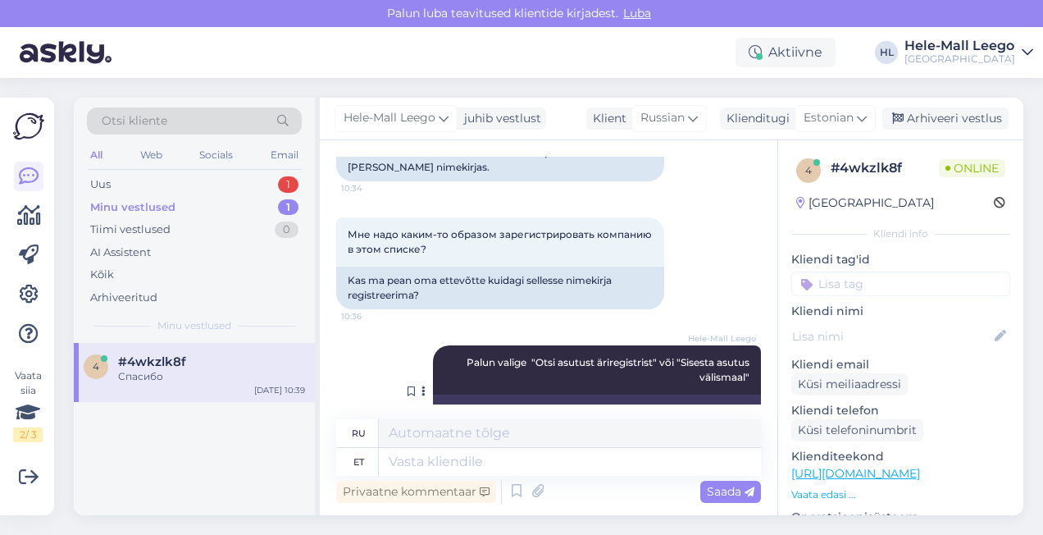
scroll to position [2302, 0]
